Goal: Information Seeking & Learning: Learn about a topic

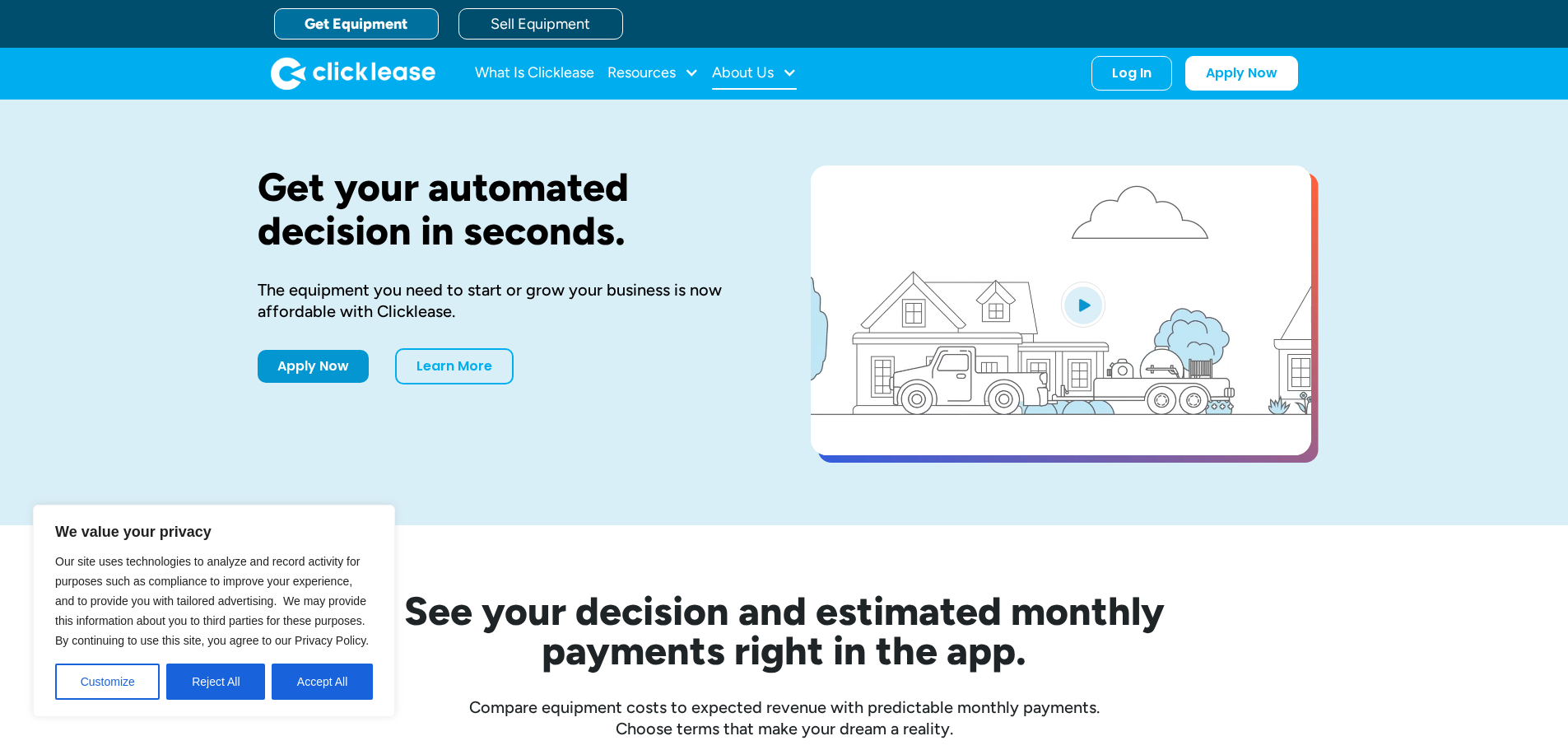
click at [782, 75] on div "About Us" at bounding box center [754, 73] width 85 height 33
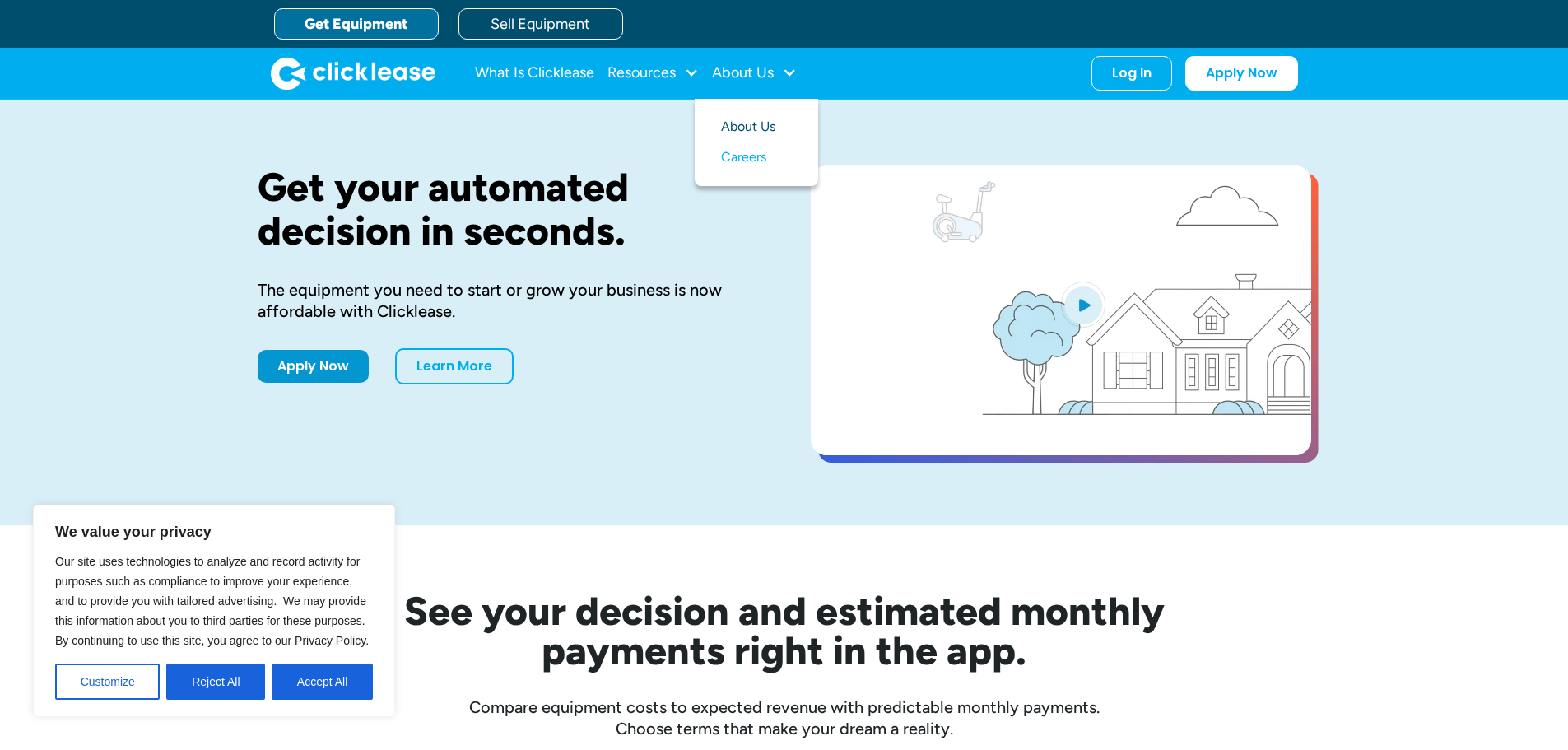
click at [744, 120] on link "About Us" at bounding box center [757, 127] width 71 height 30
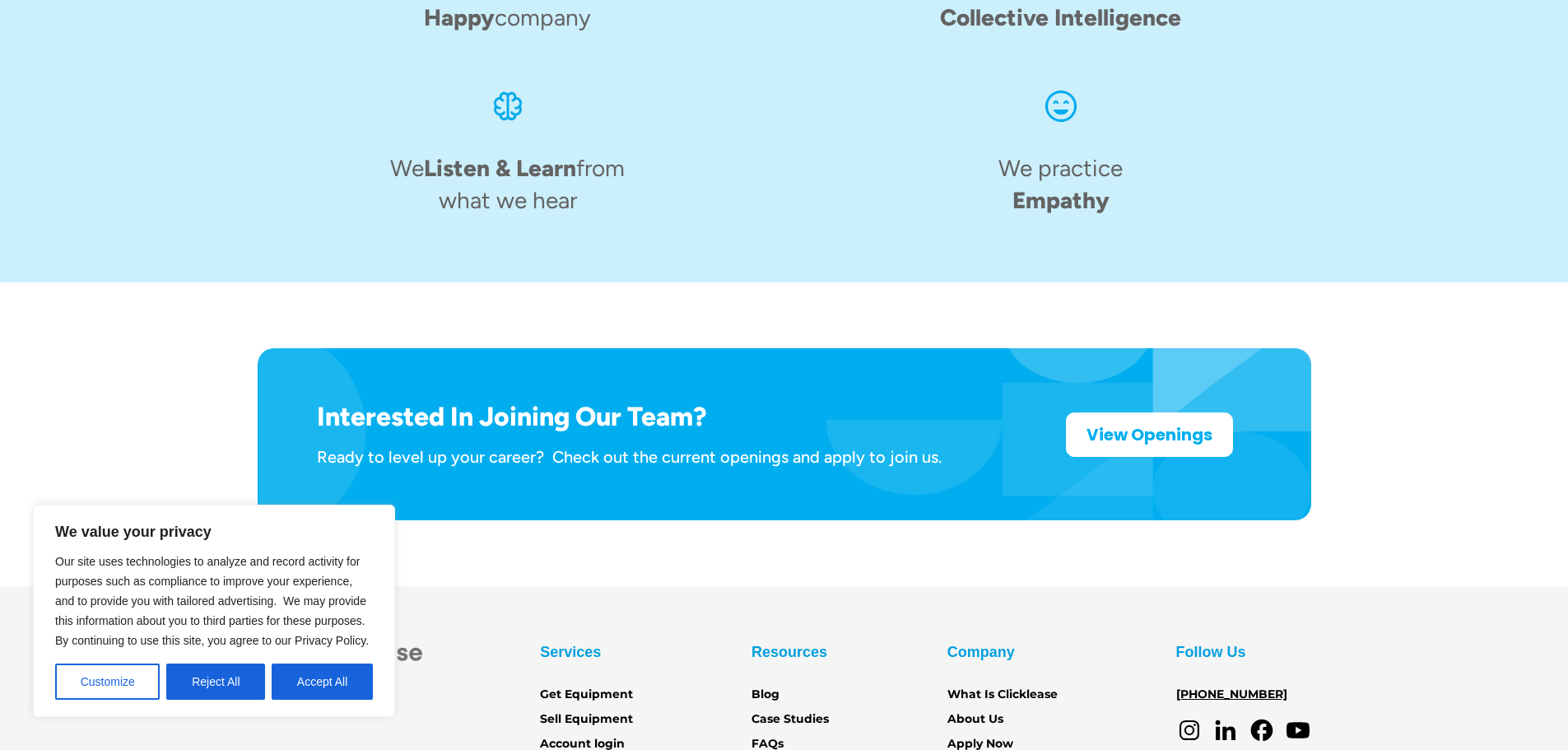
scroll to position [2561, 0]
